Goal: Find specific page/section: Find specific page/section

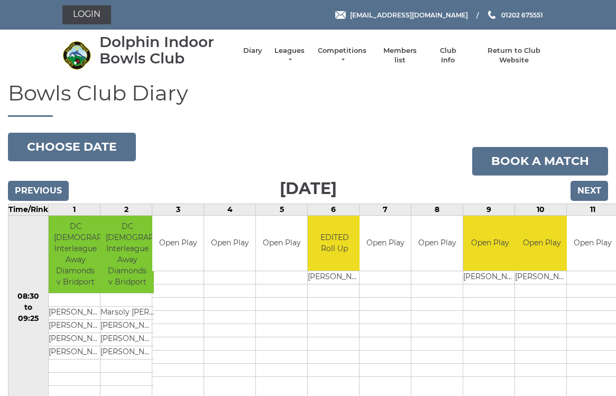
scroll to position [8, 0]
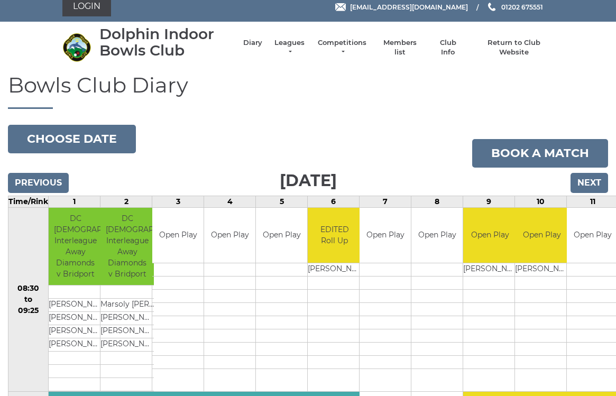
click at [94, 12] on link "Login" at bounding box center [86, 6] width 49 height 19
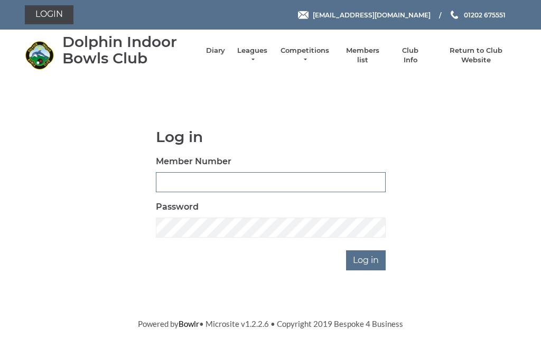
type input "2680"
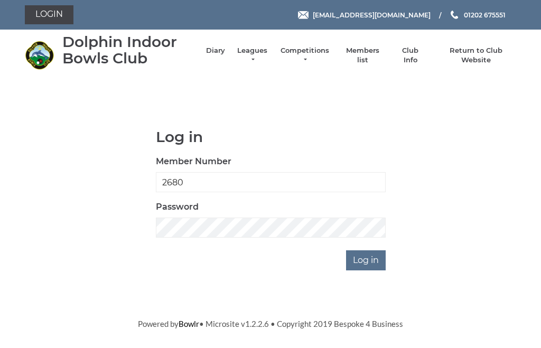
click at [367, 260] on input "Log in" at bounding box center [366, 261] width 40 height 20
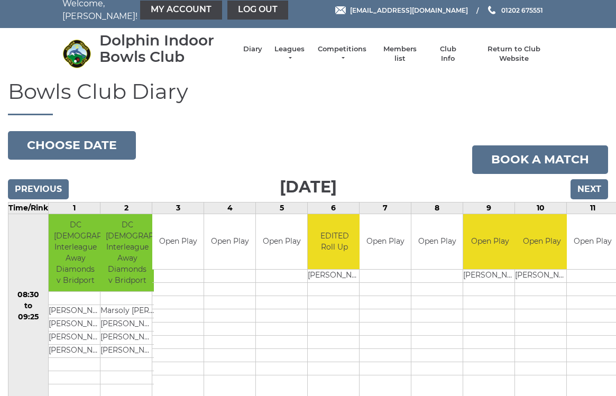
scroll to position [8, 0]
click at [410, 50] on link "Members list" at bounding box center [400, 53] width 44 height 19
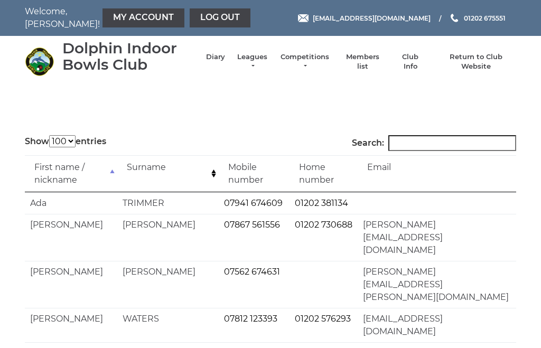
select select "100"
click at [426, 144] on input "Search:" at bounding box center [452, 143] width 128 height 16
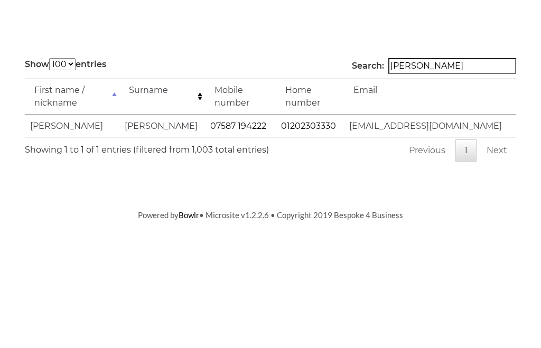
type input "[PERSON_NAME]"
